Goal: Information Seeking & Learning: Learn about a topic

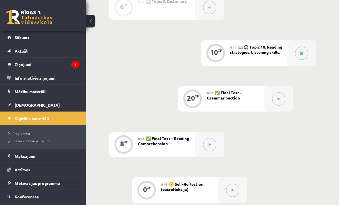
scroll to position [610, 0]
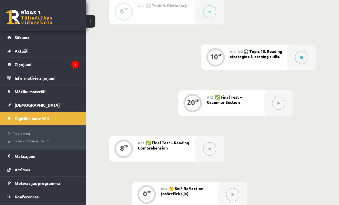
click at [300, 57] on icon at bounding box center [301, 57] width 3 height 3
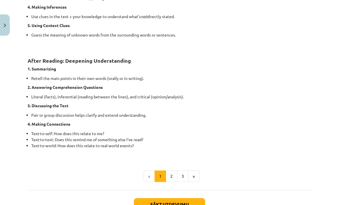
scroll to position [417, 0]
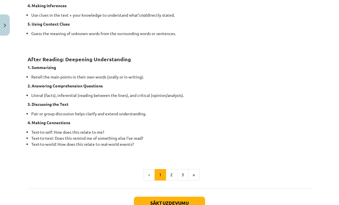
click at [174, 173] on button "2" at bounding box center [171, 174] width 11 height 11
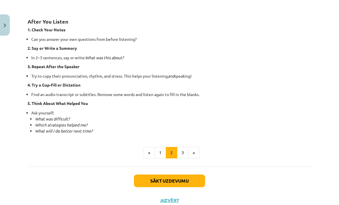
scroll to position [394, 0]
click at [183, 150] on button "3" at bounding box center [182, 152] width 11 height 11
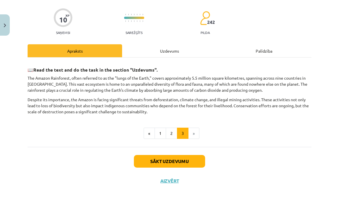
scroll to position [21, 0]
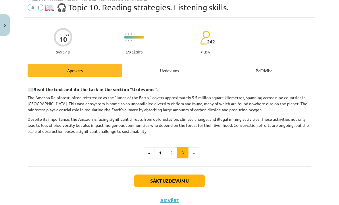
click at [168, 181] on button "Sākt uzdevumu" at bounding box center [169, 180] width 71 height 13
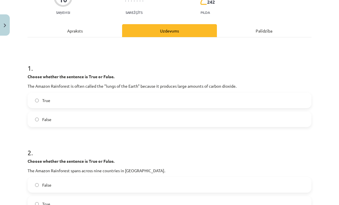
scroll to position [61, 0]
click at [150, 98] on label "True" at bounding box center [169, 100] width 282 height 14
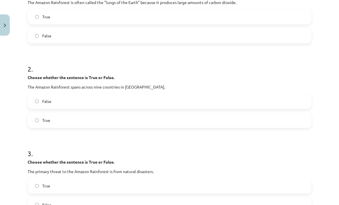
scroll to position [144, 0]
click at [138, 121] on label "True" at bounding box center [169, 120] width 282 height 14
click at [139, 119] on label "False" at bounding box center [169, 120] width 282 height 14
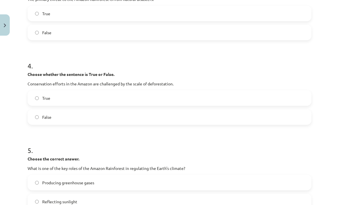
scroll to position [316, 0]
click at [150, 99] on label "True" at bounding box center [169, 98] width 282 height 14
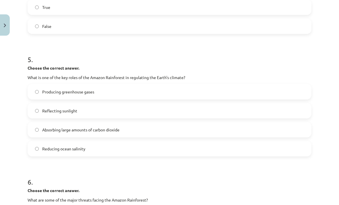
scroll to position [406, 0]
click at [136, 131] on label "Absorbing large amounts of carbon dioxide" at bounding box center [169, 129] width 282 height 14
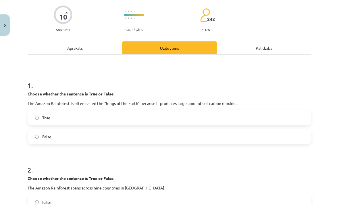
scroll to position [43, 0]
click at [128, 137] on label "False" at bounding box center [169, 136] width 282 height 14
click at [92, 53] on div "Apraksts" at bounding box center [75, 47] width 94 height 13
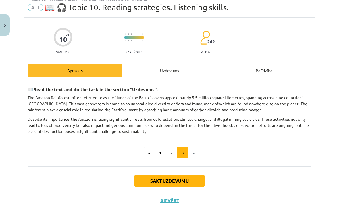
click at [175, 76] on div "Uzdevums" at bounding box center [169, 70] width 94 height 13
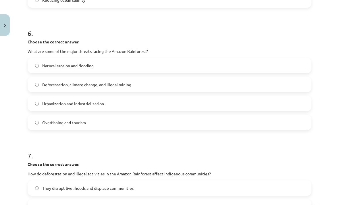
scroll to position [555, 0]
click at [188, 88] on label "Deforestation, climate change, and illegal mining" at bounding box center [169, 84] width 282 height 14
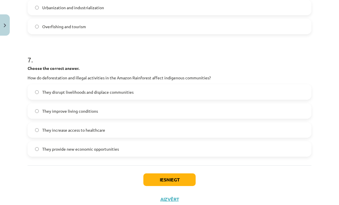
scroll to position [650, 0]
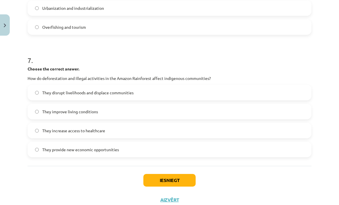
click at [196, 95] on label "They disrupt livelihoods and displace communities" at bounding box center [169, 92] width 282 height 14
click at [166, 180] on button "Iesniegt" at bounding box center [169, 180] width 52 height 13
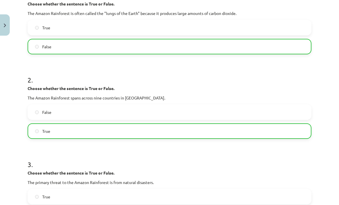
scroll to position [712, 0]
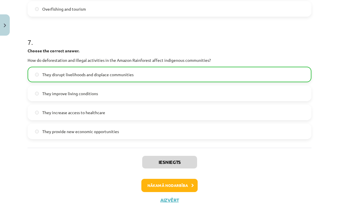
click at [171, 189] on button "Nākamā nodarbība" at bounding box center [169, 185] width 56 height 13
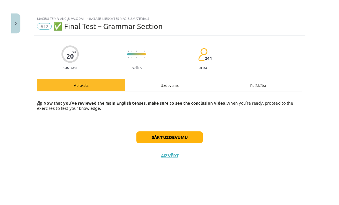
scroll to position [698, 0]
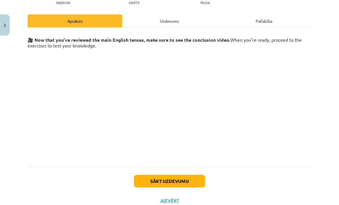
click at [171, 178] on button "Sākt uzdevumu" at bounding box center [169, 181] width 71 height 13
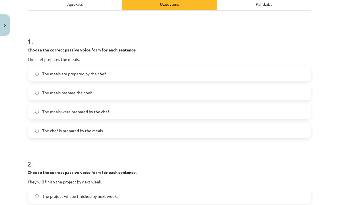
scroll to position [87, 0]
click at [137, 76] on label "The meals are prepared by the chef." at bounding box center [169, 73] width 282 height 14
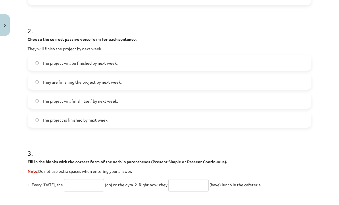
scroll to position [220, 0]
click at [148, 66] on label "The project will be finished by next week." at bounding box center [169, 63] width 282 height 14
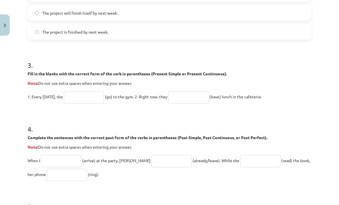
scroll to position [308, 0]
click at [93, 97] on input "text" at bounding box center [84, 97] width 40 height 12
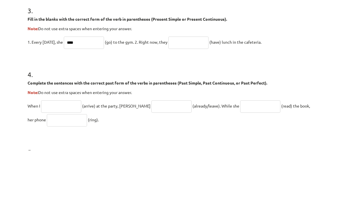
type input "****"
click at [189, 91] on input "text" at bounding box center [188, 97] width 40 height 12
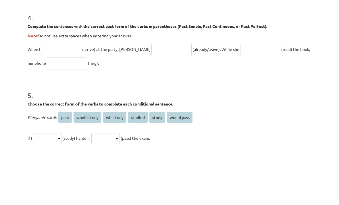
scroll to position [364, 0]
type input "**********"
click at [62, 98] on input "text" at bounding box center [61, 104] width 40 height 12
type input "*******"
click at [154, 98] on input "text" at bounding box center [171, 104] width 40 height 12
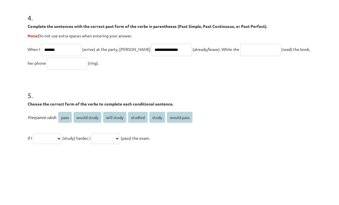
type input "**********"
click at [241, 98] on input "text" at bounding box center [260, 104] width 40 height 12
type input "****"
click at [63, 112] on input "text" at bounding box center [67, 118] width 40 height 12
type input "****"
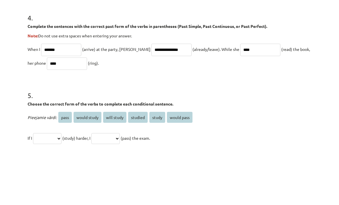
click at [242, 98] on input "****" at bounding box center [260, 104] width 40 height 12
type input "*"
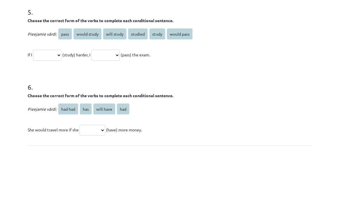
scroll to position [447, 0]
type input "**********"
click at [56, 104] on select "**********" at bounding box center [47, 109] width 28 height 11
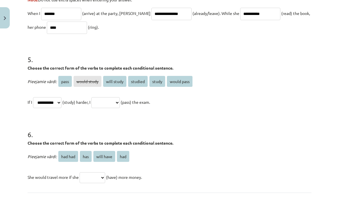
click at [115, 104] on select "**********" at bounding box center [105, 109] width 28 height 11
click at [57, 104] on select "**********" at bounding box center [47, 109] width 28 height 11
select select "*******"
click at [116, 106] on select "**********" at bounding box center [105, 109] width 28 height 11
select select "**********"
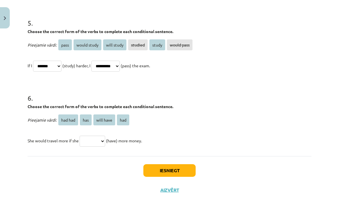
scroll to position [484, 0]
click at [98, 143] on select "******* *** ********* ***" at bounding box center [93, 148] width 26 height 11
select select "***"
click at [156, 172] on button "Iesniegt" at bounding box center [169, 177] width 52 height 13
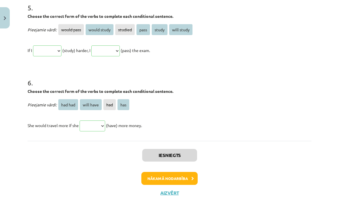
scroll to position [583, 0]
click at [155, 179] on button "Nākamā nodarbība" at bounding box center [169, 185] width 56 height 13
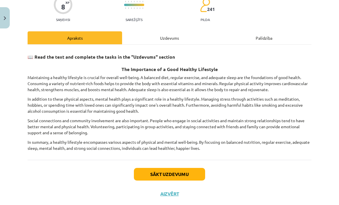
click at [171, 175] on button "Sākt uzdevumu" at bounding box center [169, 181] width 71 height 13
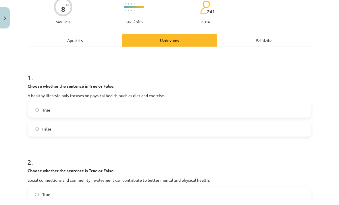
scroll to position [44, 0]
click at [175, 129] on label "False" at bounding box center [169, 136] width 282 height 14
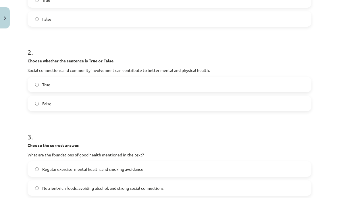
scroll to position [153, 0]
click at [191, 84] on label "True" at bounding box center [169, 91] width 282 height 14
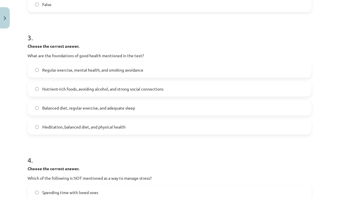
scroll to position [252, 0]
click at [150, 110] on label "Balanced diet, regular exercise, and adequate sleep" at bounding box center [169, 115] width 282 height 14
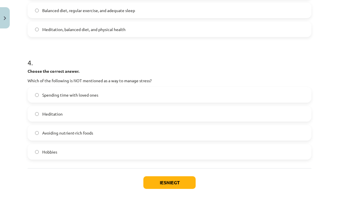
scroll to position [350, 0]
click at [121, 133] on label "Avoiding nutrient-rich foods" at bounding box center [169, 139] width 282 height 14
click at [157, 185] on button "Iesniegt" at bounding box center [169, 189] width 52 height 13
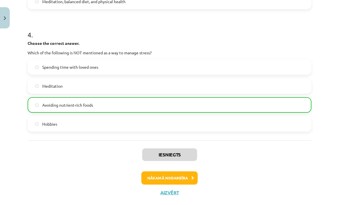
scroll to position [377, 0]
click at [177, 179] on button "Nākamā nodarbība" at bounding box center [169, 185] width 56 height 13
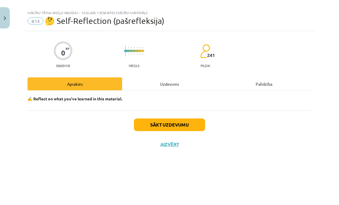
scroll to position [0, 0]
click at [195, 125] on button "Sākt uzdevumu" at bounding box center [169, 131] width 71 height 13
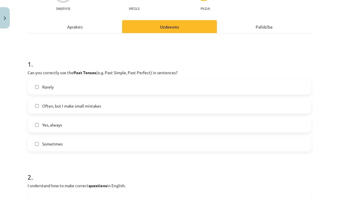
scroll to position [57, 0]
click at [183, 125] on label "Yes, always" at bounding box center [169, 132] width 282 height 14
click at [191, 106] on label "Often, but I make small mistakes" at bounding box center [169, 113] width 282 height 14
click at [181, 125] on label "Yes, always" at bounding box center [169, 132] width 282 height 14
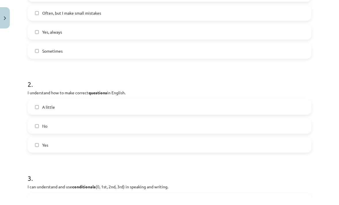
scroll to position [150, 0]
click at [173, 145] on label "Yes" at bounding box center [169, 152] width 282 height 14
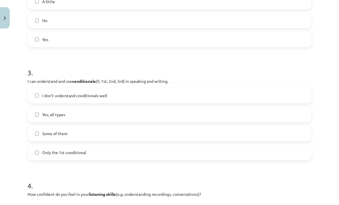
scroll to position [255, 0]
click at [195, 114] on label "Yes, all types" at bounding box center [169, 121] width 282 height 14
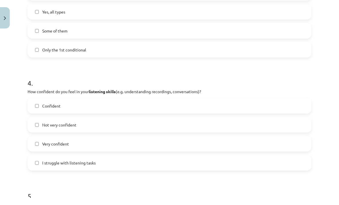
scroll to position [358, 0]
click at [190, 106] on label "Confident" at bounding box center [169, 113] width 282 height 14
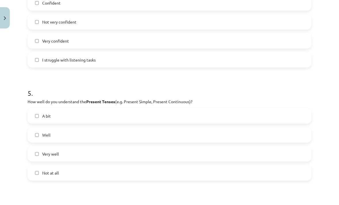
scroll to position [460, 0]
click at [169, 154] on label "Very well" at bounding box center [169, 161] width 282 height 14
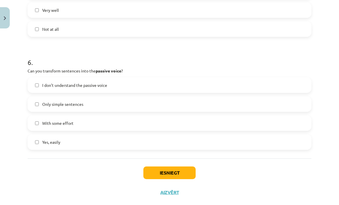
scroll to position [604, 0]
click at [39, 123] on label "With some effort" at bounding box center [169, 130] width 282 height 14
click at [160, 174] on button "Iesniegt" at bounding box center [169, 180] width 52 height 13
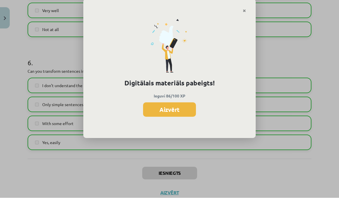
scroll to position [694, 0]
click at [174, 113] on button "Aizvērt" at bounding box center [169, 116] width 53 height 14
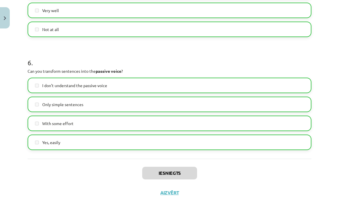
click at [167, 197] on button "Aizvērt" at bounding box center [169, 200] width 22 height 6
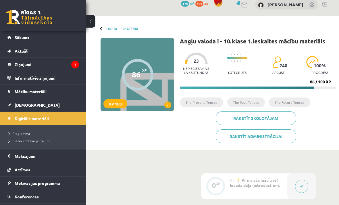
scroll to position [0, 0]
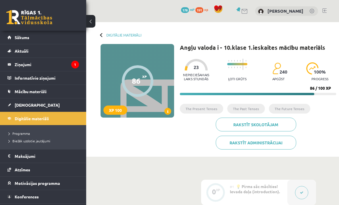
click at [24, 62] on legend "Ziņojumi 1" at bounding box center [47, 64] width 64 height 13
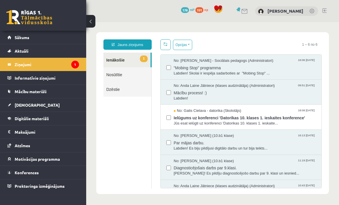
click at [213, 121] on span "Jūs esat ielūgti uz konferenci 'Datorikas 10. klases 1. ieskaite..." at bounding box center [245, 123] width 142 height 5
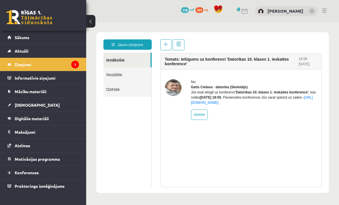
click at [166, 49] on link at bounding box center [165, 44] width 11 height 11
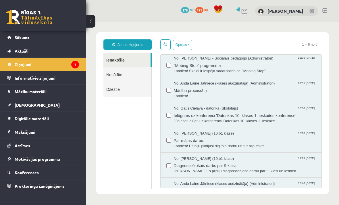
scroll to position [2, 0]
click at [57, 80] on legend "Informatīvie ziņojumi 0" at bounding box center [47, 77] width 64 height 13
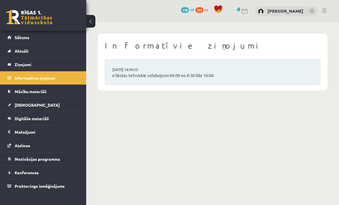
click at [45, 95] on link "Mācību materiāli" at bounding box center [42, 91] width 71 height 13
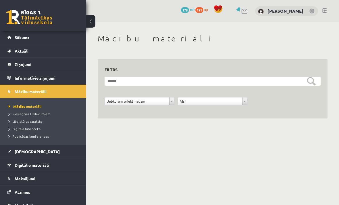
click at [39, 123] on span "Literatūras saraksts" at bounding box center [25, 121] width 33 height 5
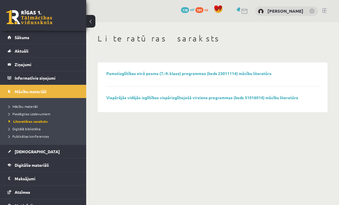
click at [110, 98] on link "Vispārējās vidējās izglītības vispārizglītojošā virziena programmas (kods 31016…" at bounding box center [202, 97] width 192 height 5
click at [31, 130] on span "Digitālā bibliotēka" at bounding box center [25, 128] width 32 height 5
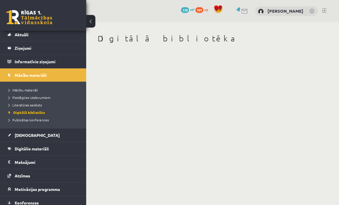
scroll to position [16, 0]
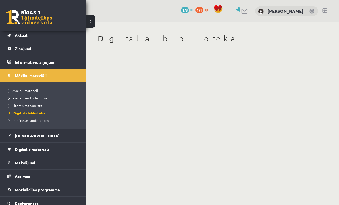
click at [27, 134] on span "[DEMOGRAPHIC_DATA]" at bounding box center [37, 135] width 45 height 5
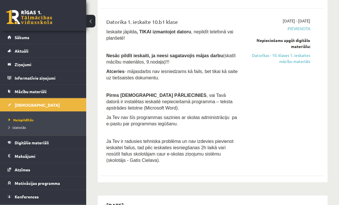
scroll to position [100, 0]
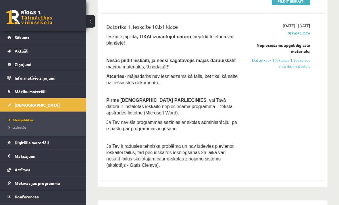
click at [298, 65] on link "Datorikas - 10. klases 1. ieskaites mācību materiāls" at bounding box center [279, 63] width 62 height 12
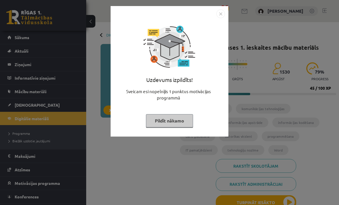
click at [181, 120] on button "Pildīt nākamo" at bounding box center [169, 120] width 47 height 13
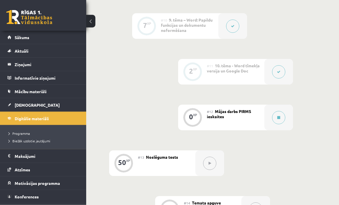
scroll to position [642, 0]
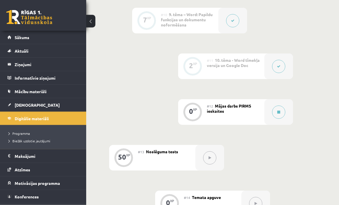
click at [280, 107] on button at bounding box center [278, 112] width 13 height 13
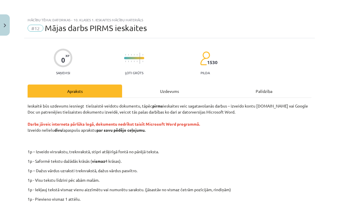
scroll to position [0, 0]
click at [3, 28] on button "Close" at bounding box center [5, 24] width 10 height 21
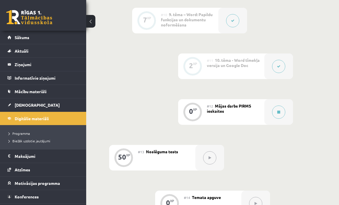
click at [24, 37] on span "Sākums" at bounding box center [22, 37] width 15 height 5
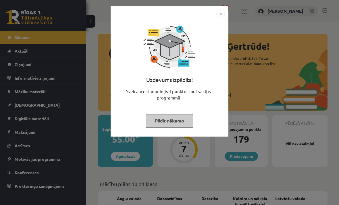
click at [183, 119] on button "Pildīt nākamo" at bounding box center [169, 120] width 47 height 13
